Goal: Browse casually

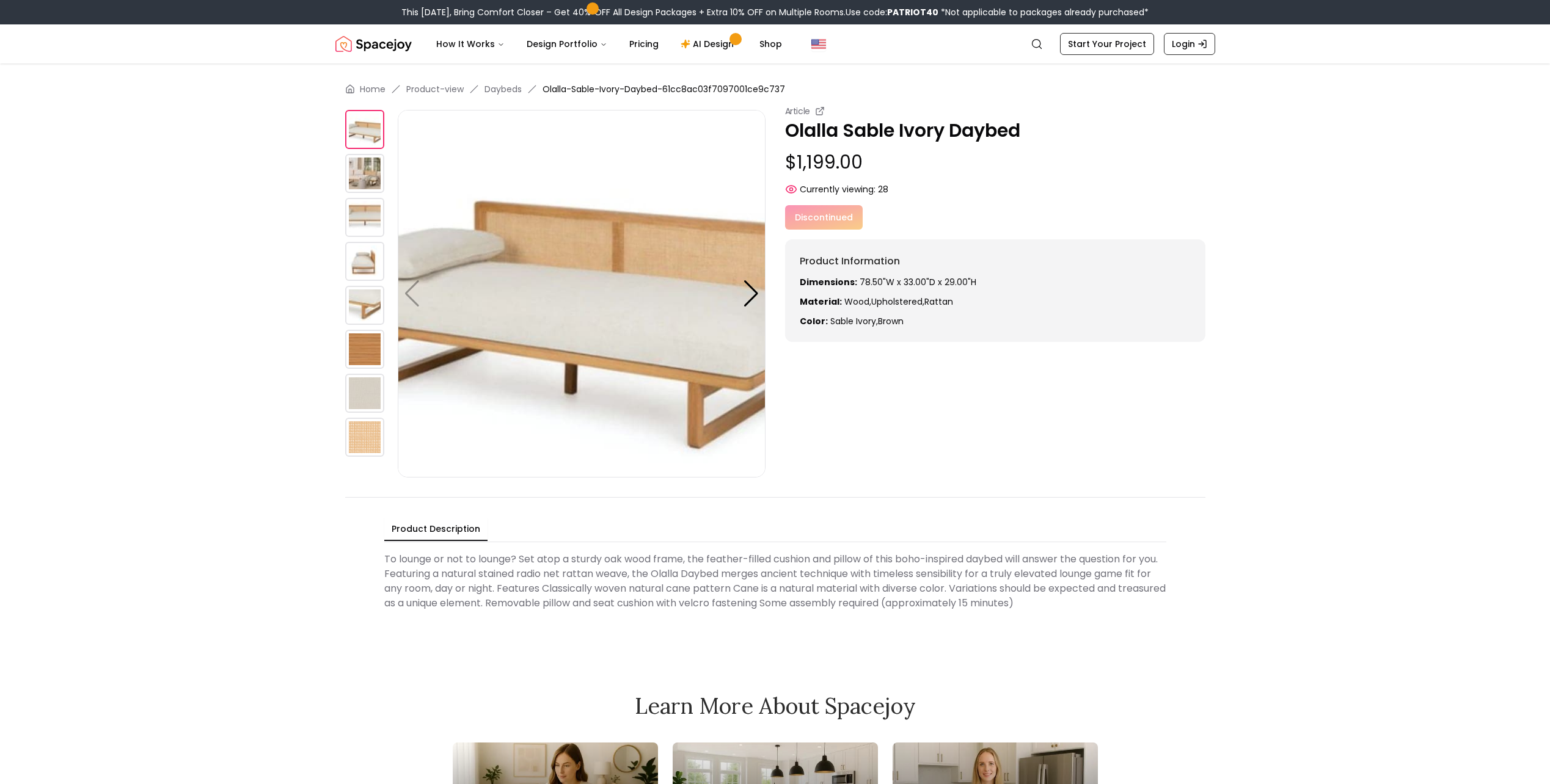
click at [629, 315] on img at bounding box center [582, 293] width 368 height 368
click at [371, 134] on img at bounding box center [365, 129] width 39 height 39
click at [371, 180] on img at bounding box center [365, 173] width 39 height 39
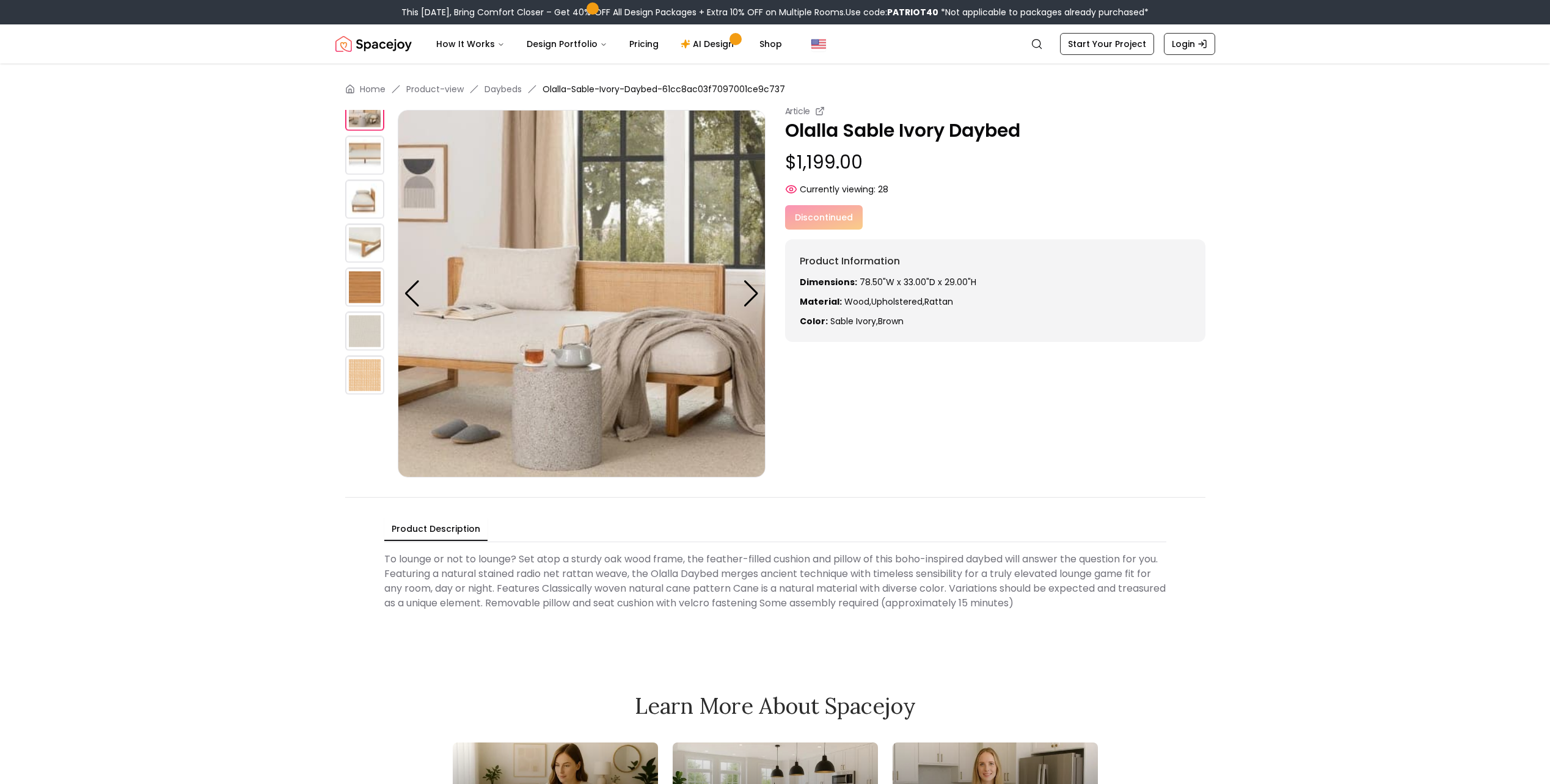
click at [376, 201] on img at bounding box center [365, 199] width 39 height 39
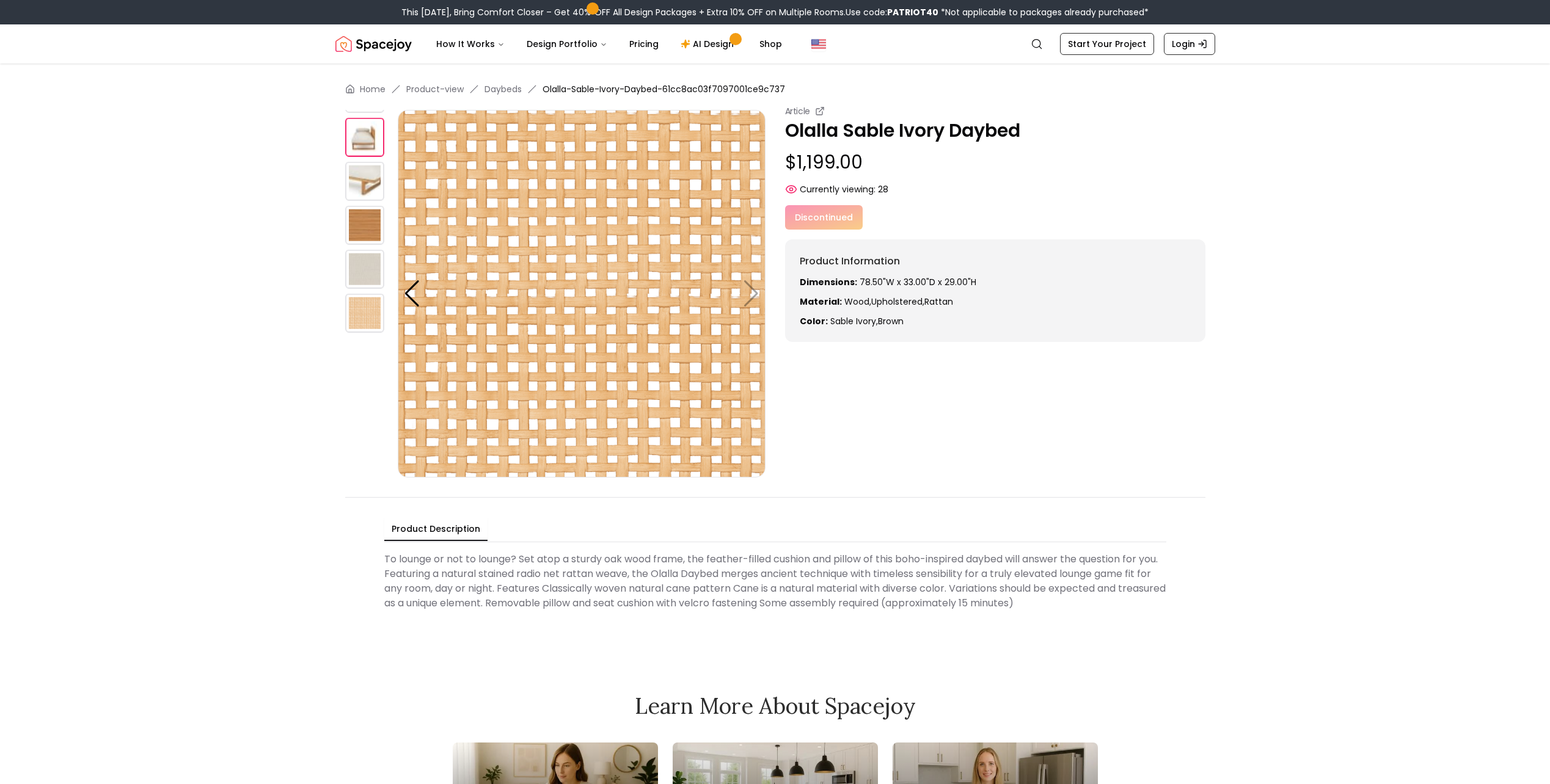
click at [366, 181] on img at bounding box center [365, 181] width 39 height 39
click at [370, 143] on img at bounding box center [365, 137] width 39 height 39
click at [367, 139] on img at bounding box center [365, 137] width 39 height 39
click at [368, 171] on img at bounding box center [365, 181] width 39 height 39
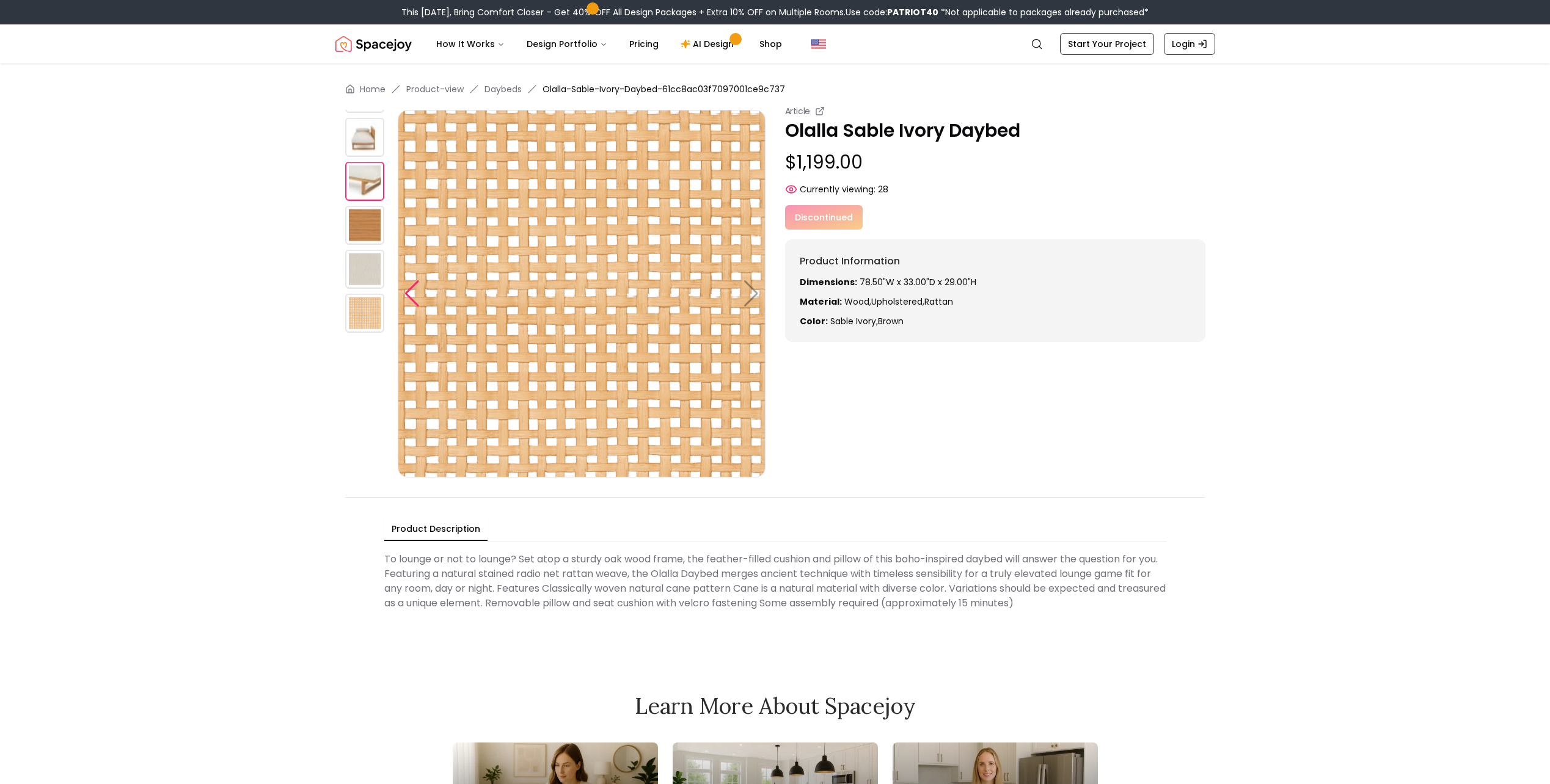
click at [411, 293] on div at bounding box center [412, 293] width 16 height 27
click at [745, 296] on img at bounding box center [582, 293] width 368 height 368
